Goal: Information Seeking & Learning: Find specific fact

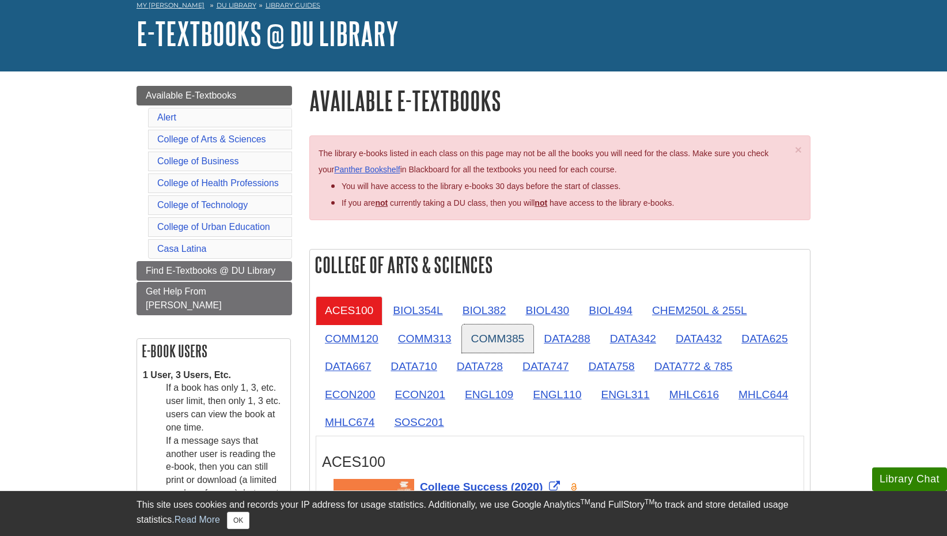
scroll to position [115, 0]
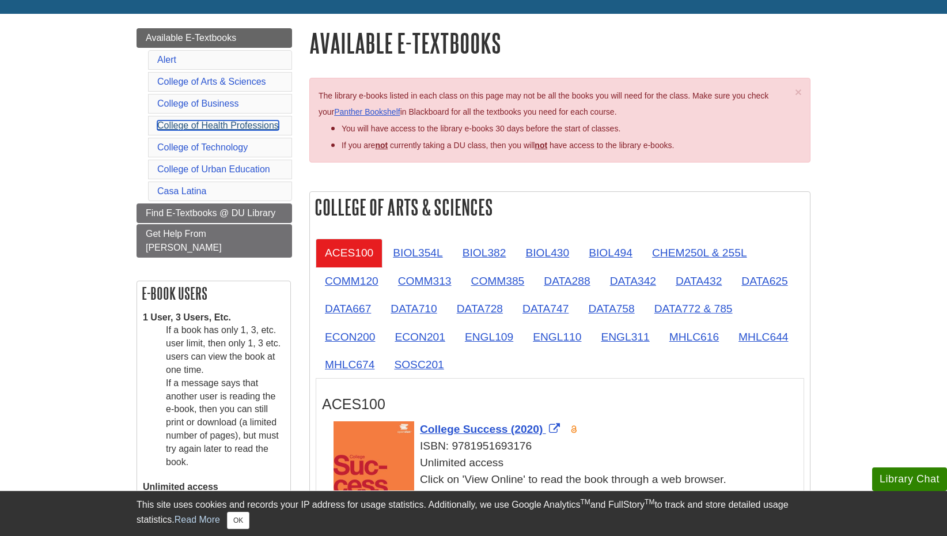
click at [242, 124] on link "College of Health Professions" at bounding box center [218, 125] width 122 height 10
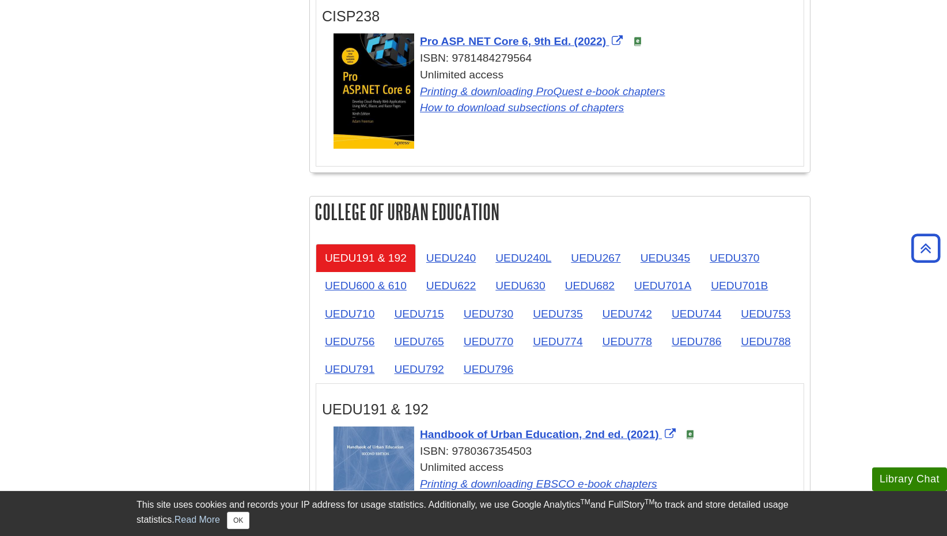
scroll to position [2209, 0]
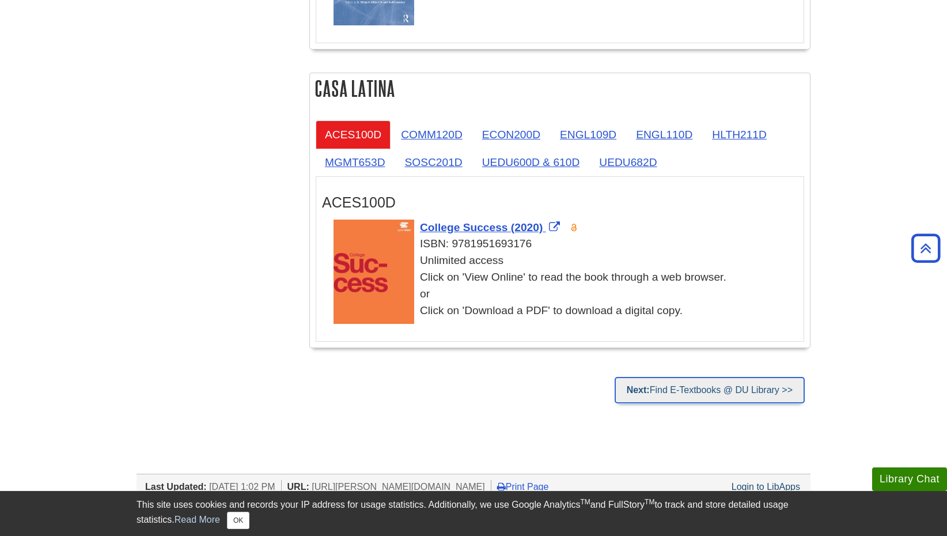
click at [737, 397] on link "Next: Find E-Textbooks @ DU Library >>" at bounding box center [709, 390] width 190 height 26
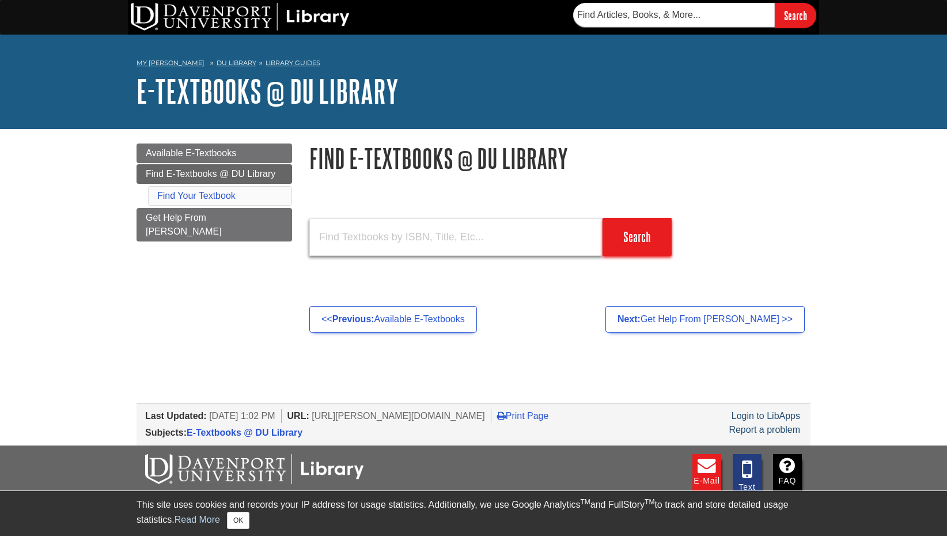
click at [414, 246] on input "text" at bounding box center [455, 236] width 293 height 37
type input "NURS315"
click at [602, 218] on input "Search" at bounding box center [636, 237] width 69 height 38
